Goal: Information Seeking & Learning: Compare options

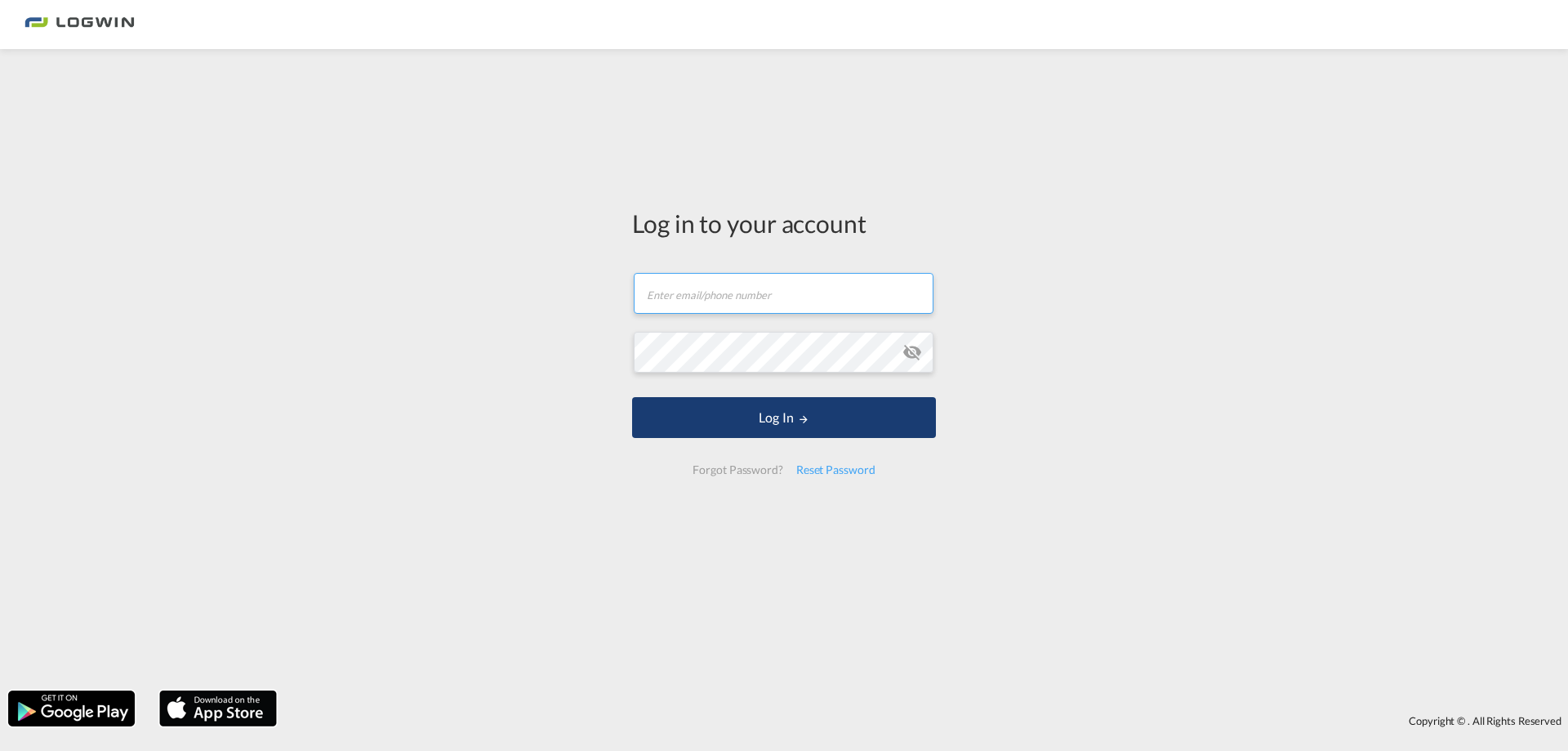
type input "[EMAIL_ADDRESS][DOMAIN_NAME]"
click at [790, 425] on button "Log In" at bounding box center [784, 418] width 304 height 41
